Goal: Find specific page/section: Find specific page/section

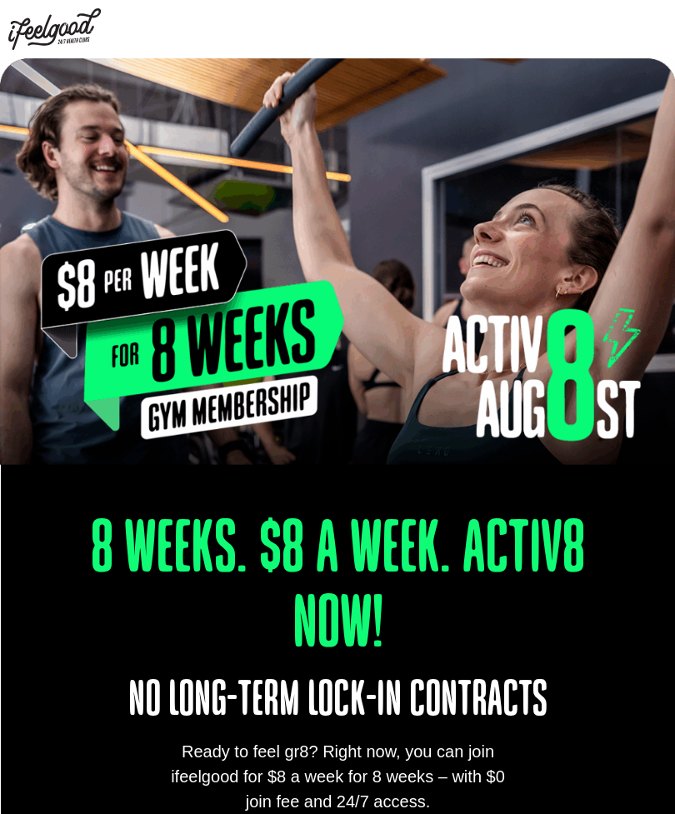
click at [57, 33] on img at bounding box center [54, 29] width 93 height 42
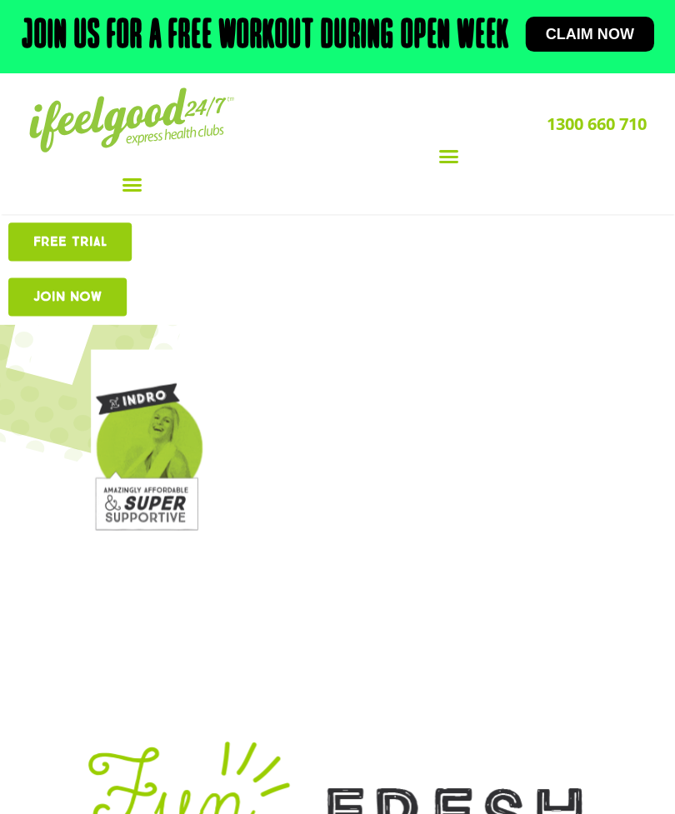
click at [125, 195] on icon "Menu Toggle" at bounding box center [132, 184] width 21 height 21
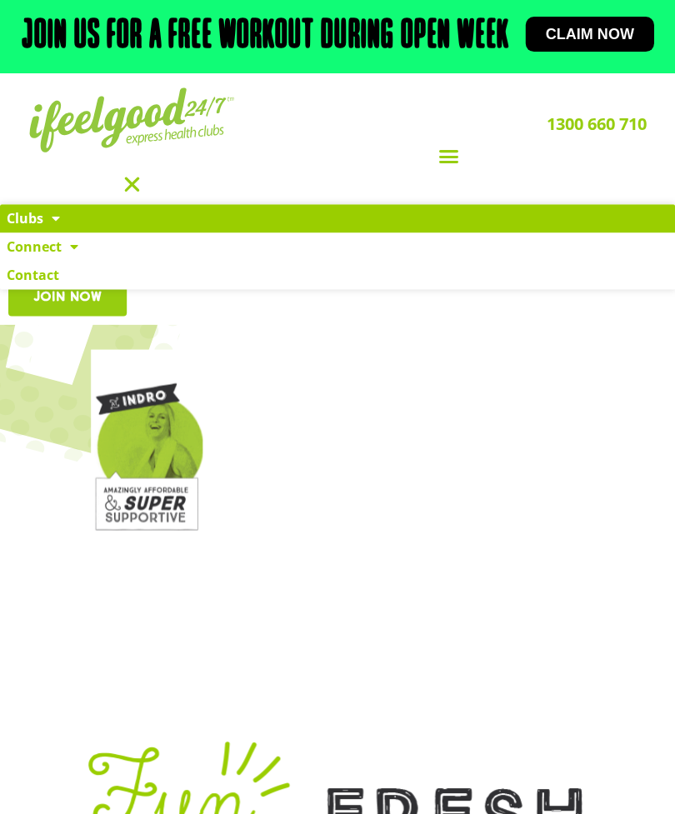
click at [39, 233] on link "Clubs" at bounding box center [337, 218] width 674 height 28
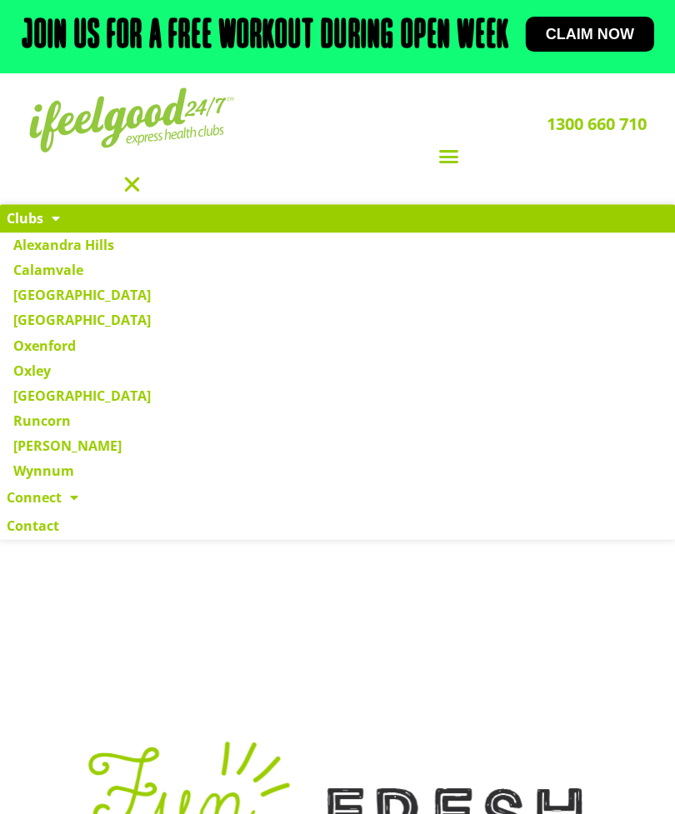
click at [124, 195] on icon "Menu Toggle" at bounding box center [132, 184] width 21 height 21
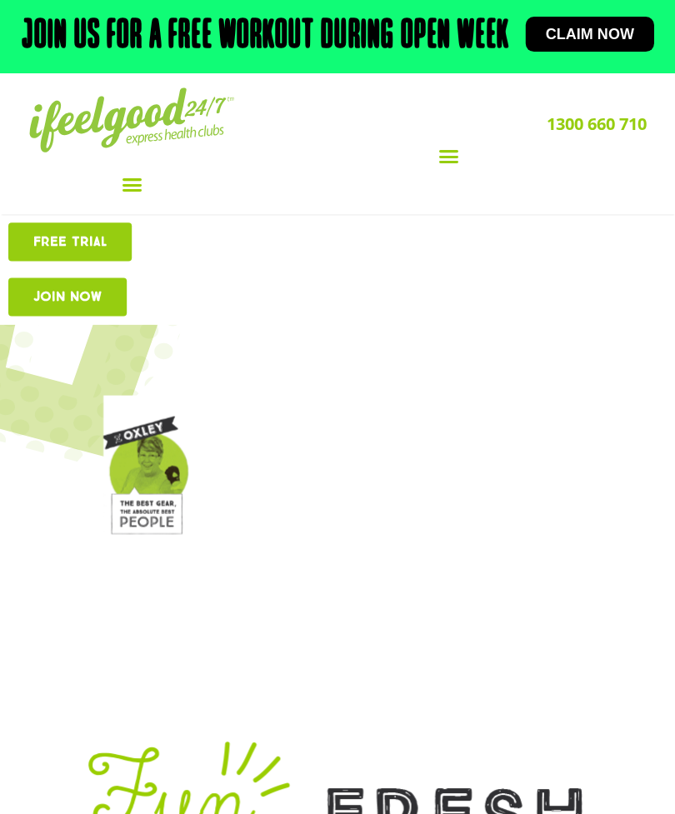
click at [130, 195] on icon "Menu Toggle" at bounding box center [132, 184] width 21 height 21
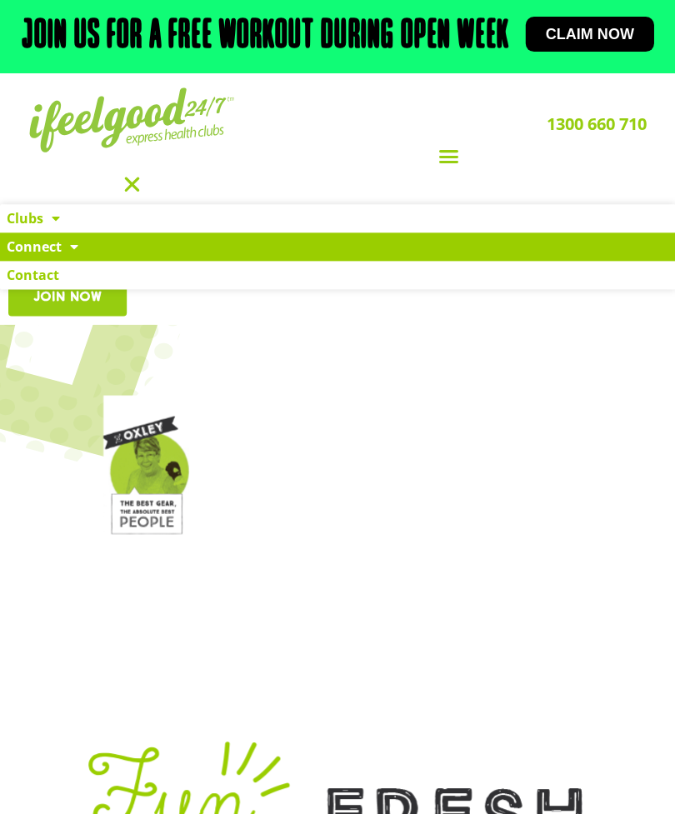
click at [64, 262] on span at bounding box center [70, 247] width 17 height 30
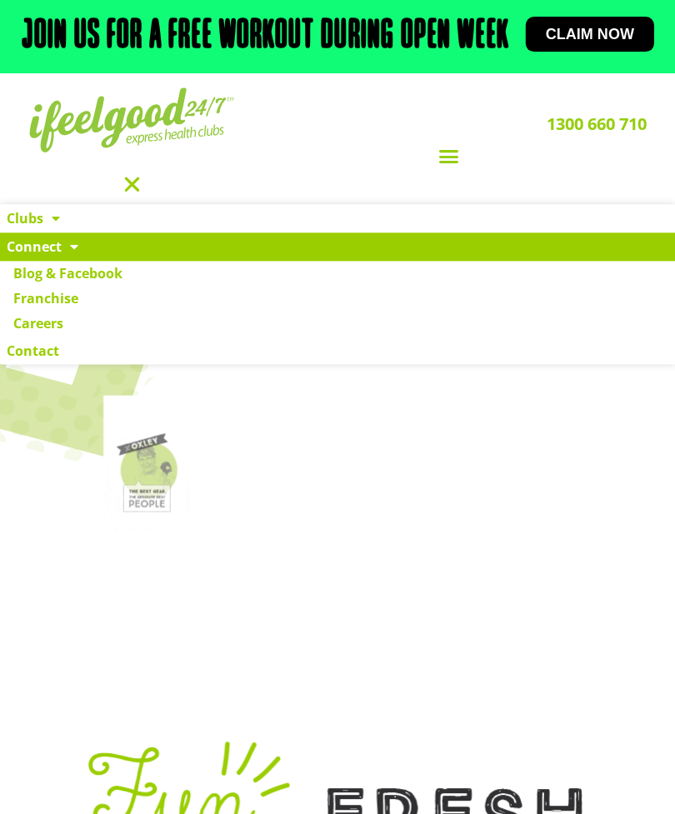
click at [132, 195] on icon "Menu Toggle" at bounding box center [132, 184] width 21 height 21
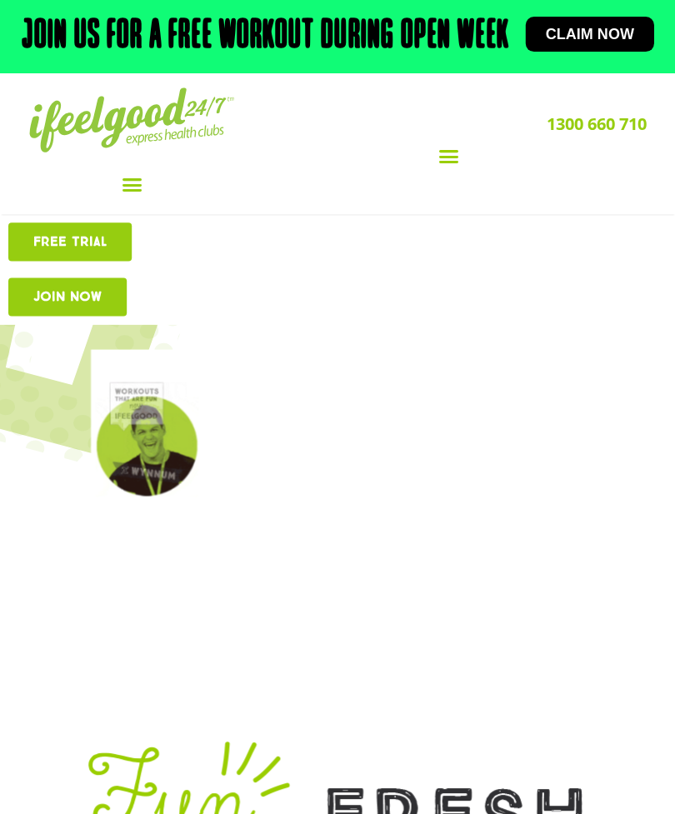
click at [444, 173] on div "Menu Toggle" at bounding box center [448, 157] width 395 height 32
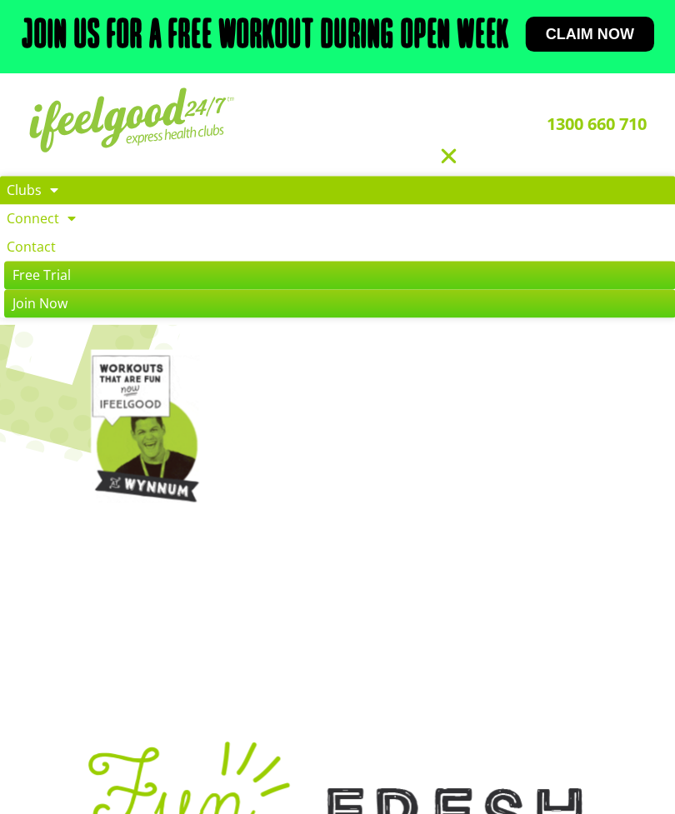
click at [39, 204] on link "Clubs" at bounding box center [337, 190] width 674 height 28
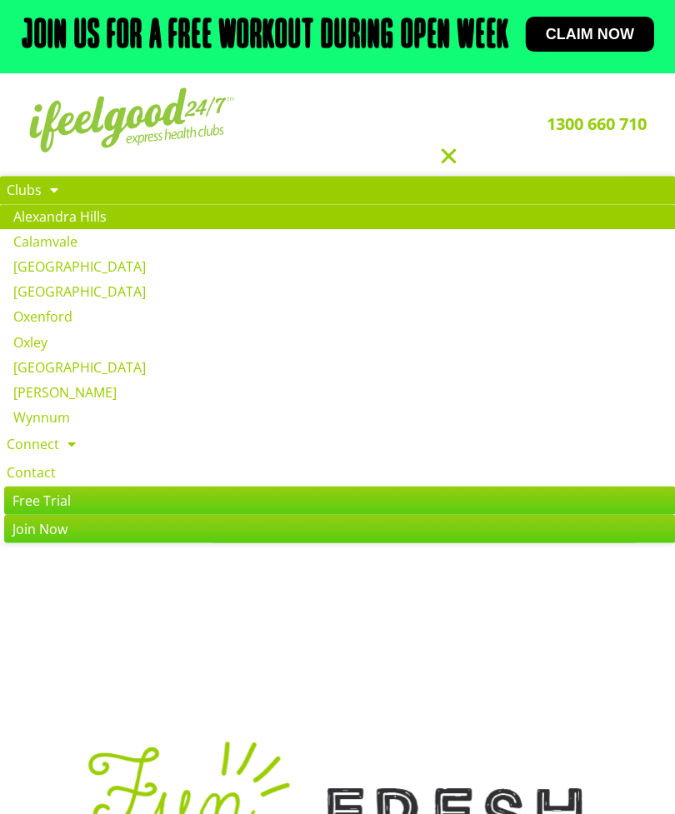
click at [82, 229] on link "Alexandra Hills" at bounding box center [337, 216] width 674 height 25
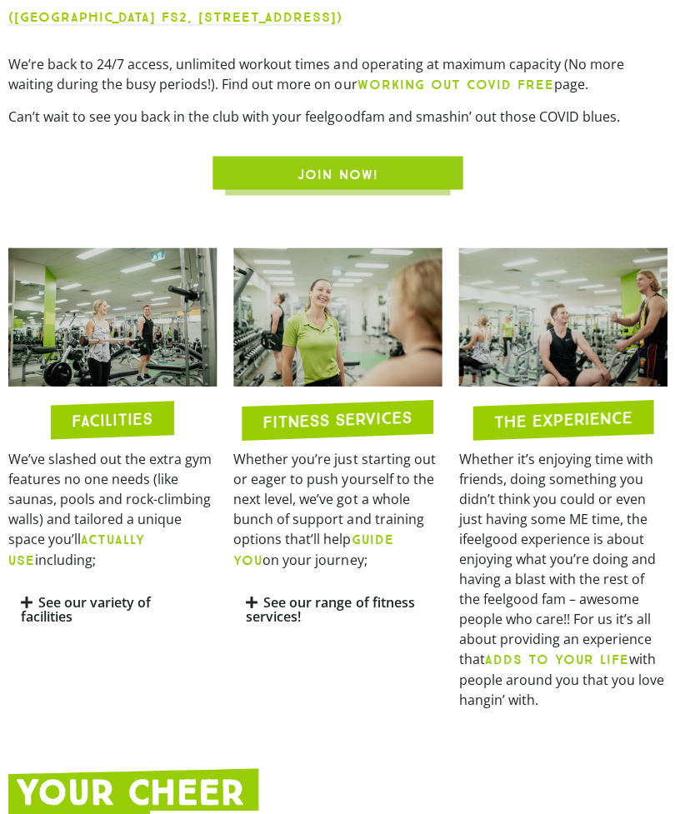
scroll to position [883, 0]
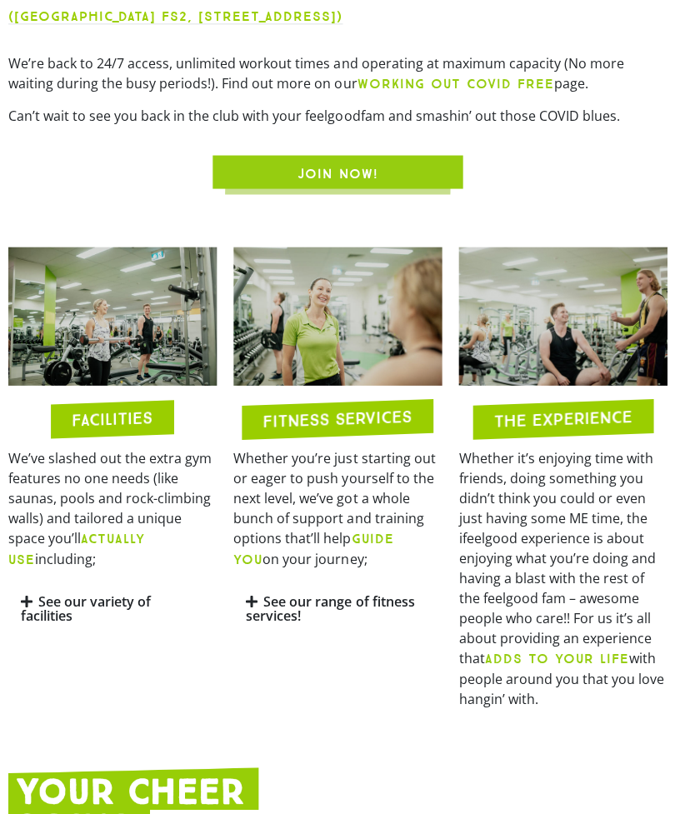
click at [23, 608] on icon at bounding box center [27, 601] width 12 height 13
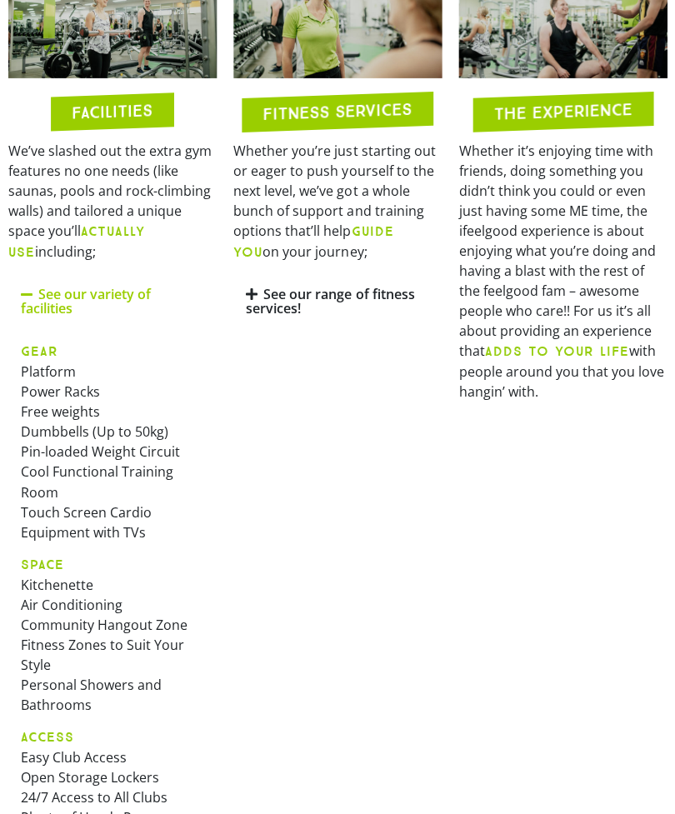
scroll to position [1193, 0]
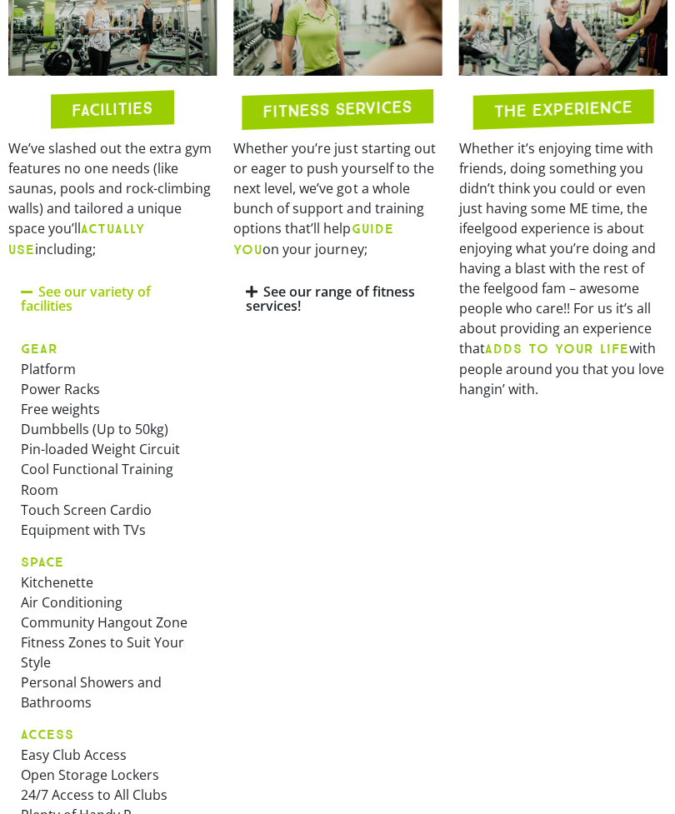
click at [263, 314] on link "See our range of fitness services!" at bounding box center [330, 298] width 168 height 33
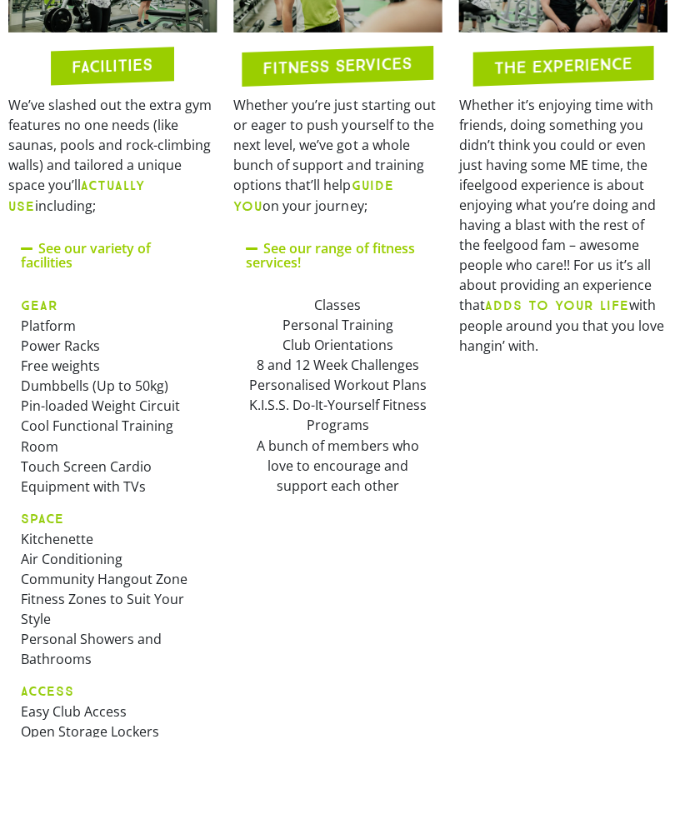
scroll to position [1283, 0]
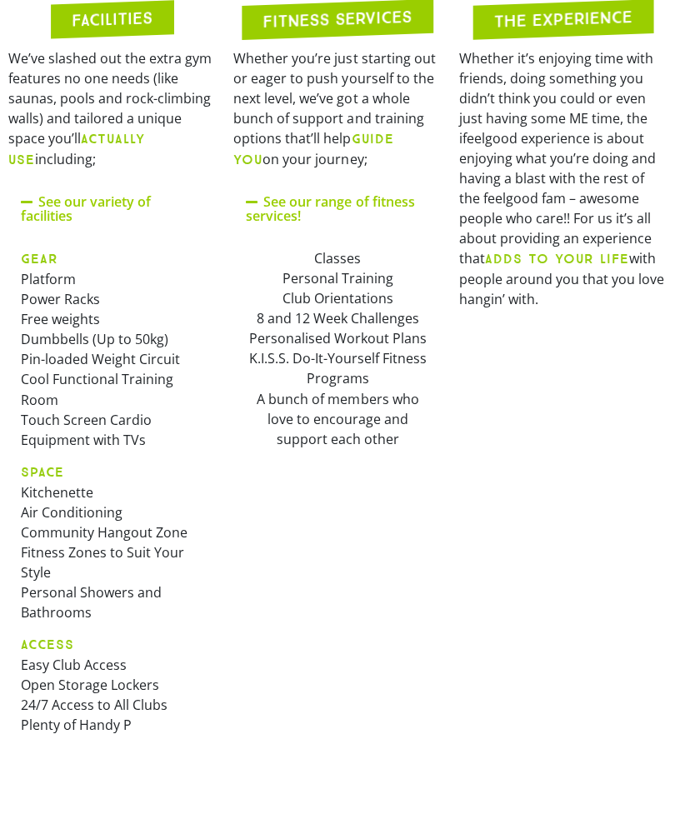
click at [341, 340] on div "Classes Personal Training Club Orientations 8 and 12 Week Challenges Personalis…" at bounding box center [337, 348] width 183 height 200
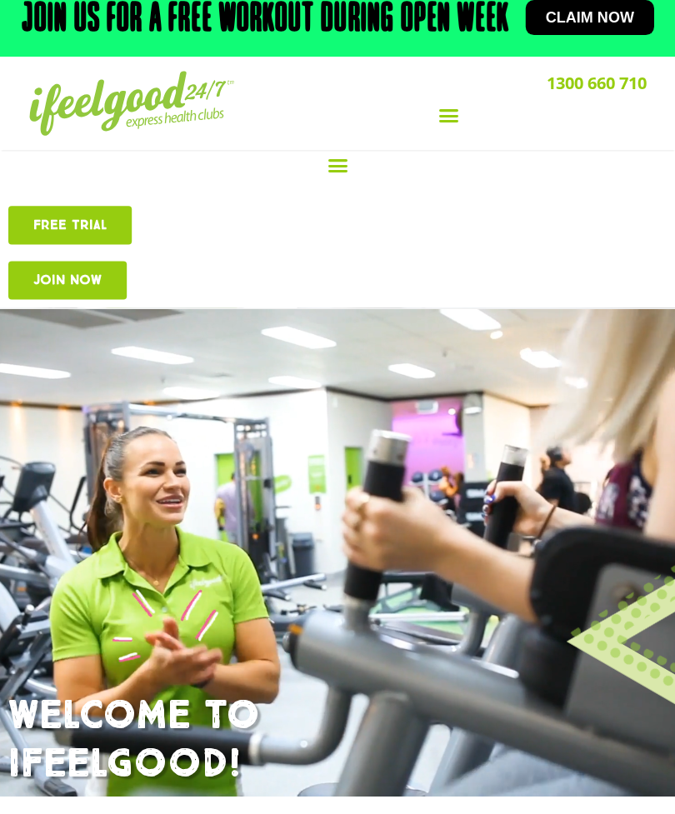
scroll to position [0, 0]
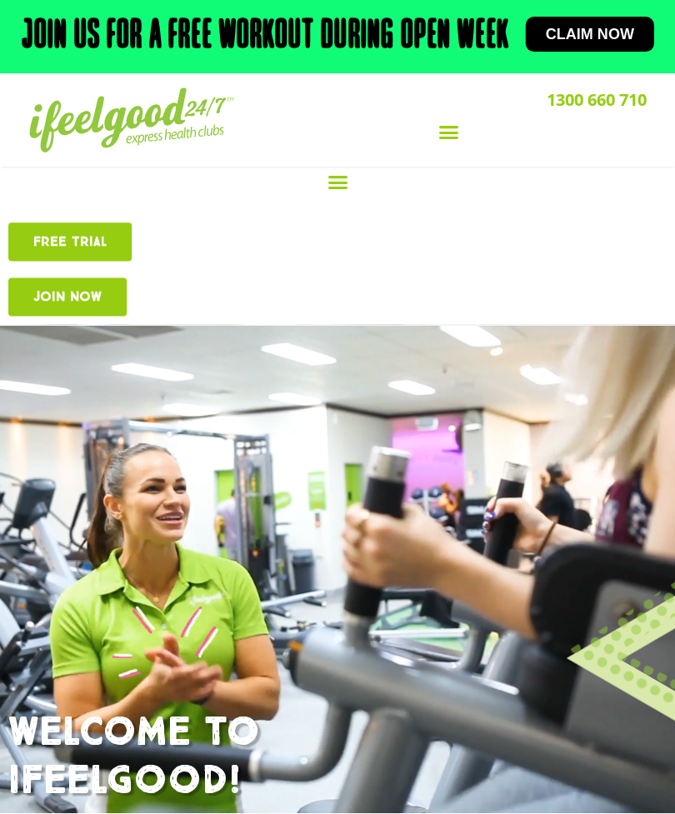
click at [435, 148] on div "Menu Toggle" at bounding box center [448, 133] width 395 height 32
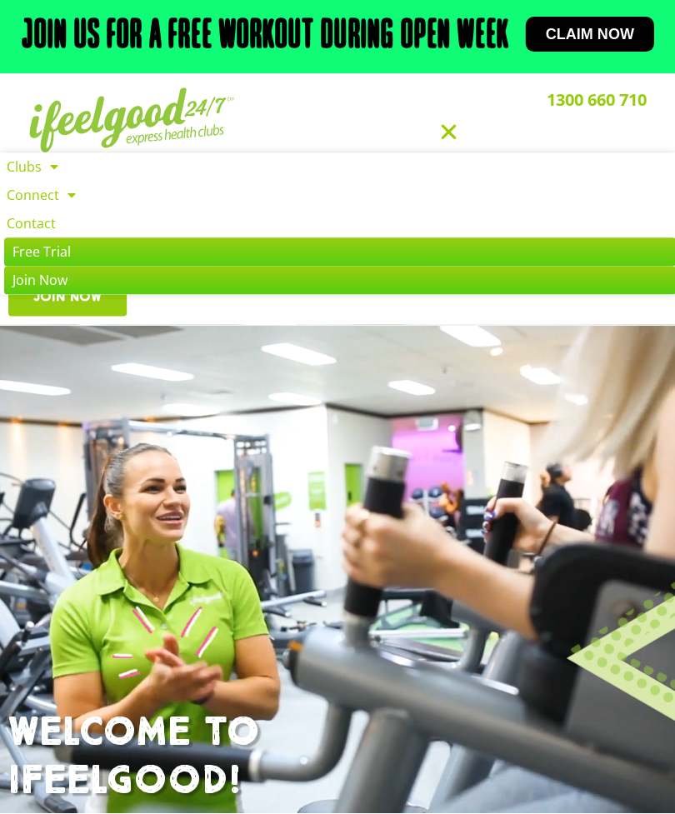
click at [449, 143] on icon "Menu Toggle" at bounding box center [448, 132] width 21 height 21
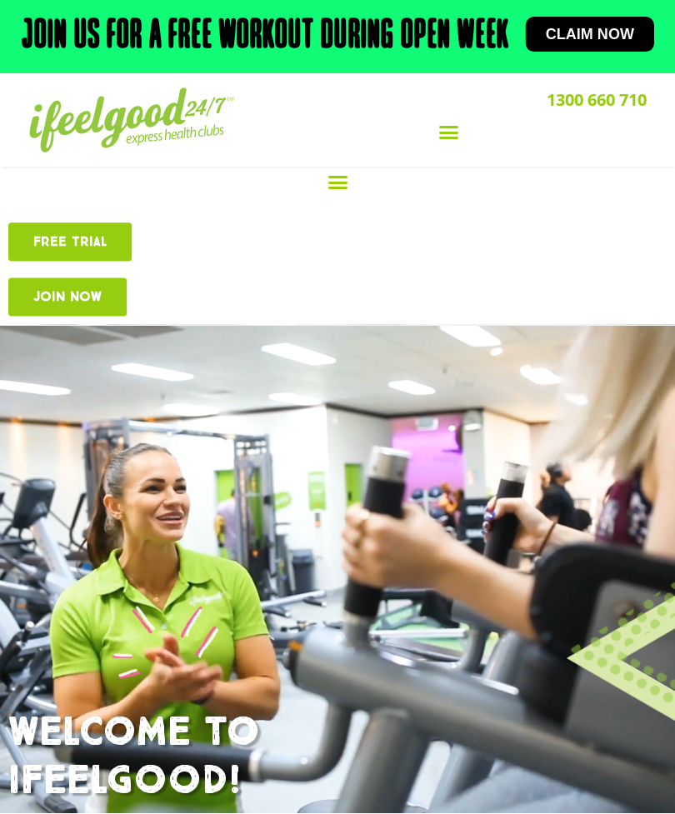
click at [343, 193] on icon "Menu Toggle" at bounding box center [338, 182] width 21 height 21
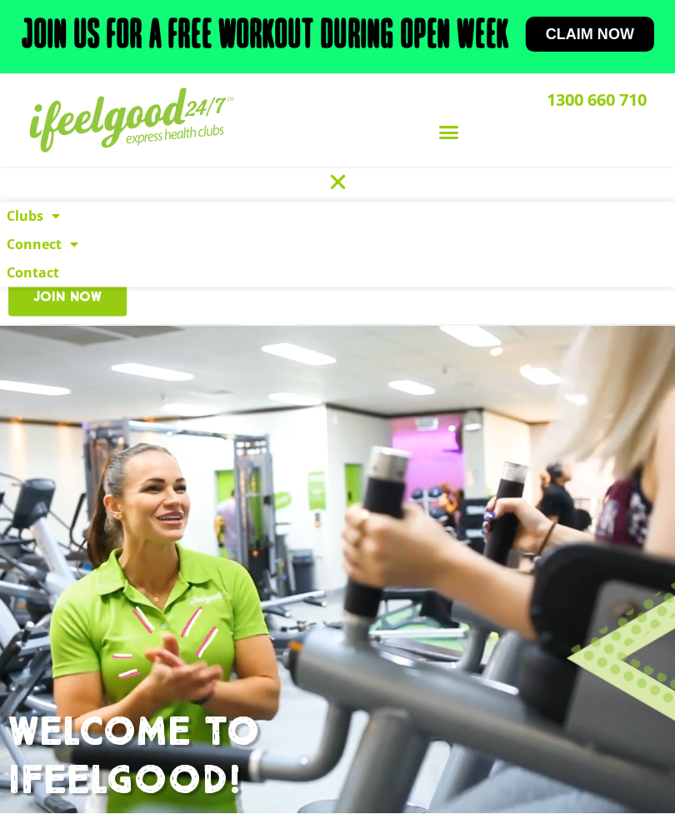
click at [343, 193] on icon "Menu Toggle" at bounding box center [338, 182] width 21 height 21
